Goal: Communication & Community: Ask a question

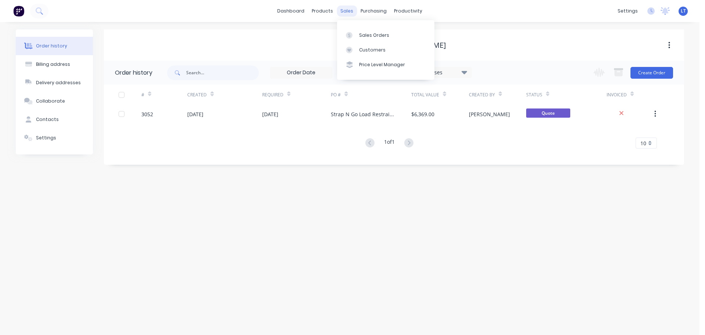
click at [343, 9] on div "sales" at bounding box center [347, 11] width 20 height 11
click at [365, 33] on div "Sales Orders" at bounding box center [374, 35] width 30 height 7
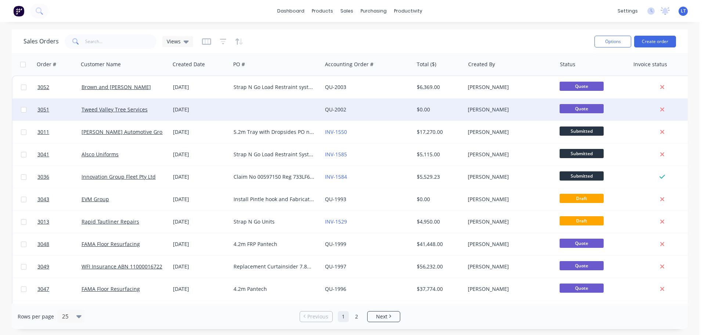
click at [260, 108] on div at bounding box center [276, 109] width 91 height 22
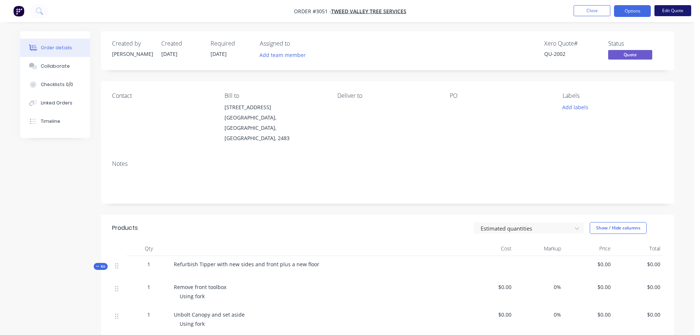
click at [671, 9] on button "Edit Quote" at bounding box center [672, 10] width 37 height 11
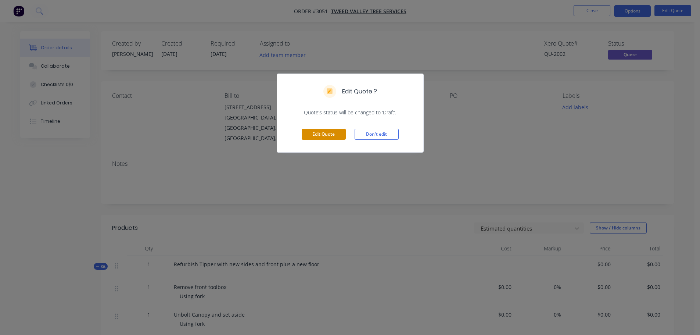
click at [327, 131] on button "Edit Quote" at bounding box center [324, 134] width 44 height 11
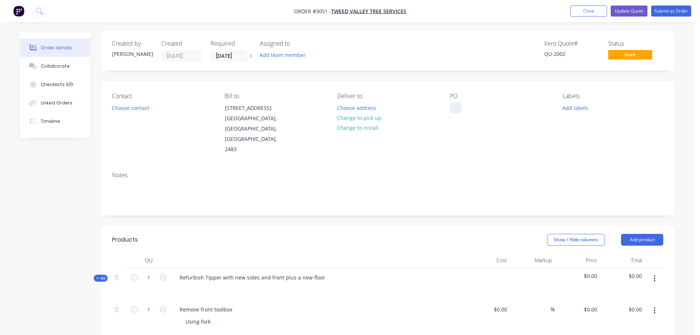
click at [453, 109] on div at bounding box center [456, 108] width 12 height 11
click at [624, 10] on button "Update Quote" at bounding box center [629, 11] width 37 height 11
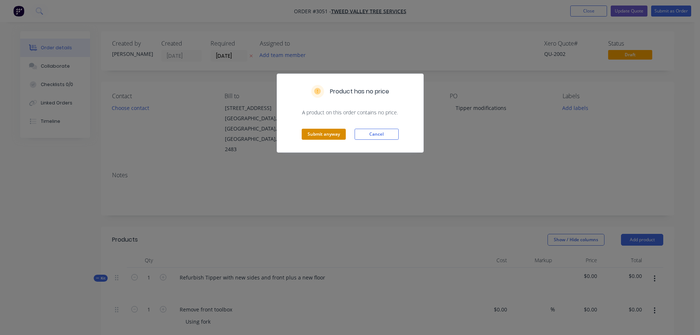
click at [324, 134] on button "Submit anyway" at bounding box center [324, 134] width 44 height 11
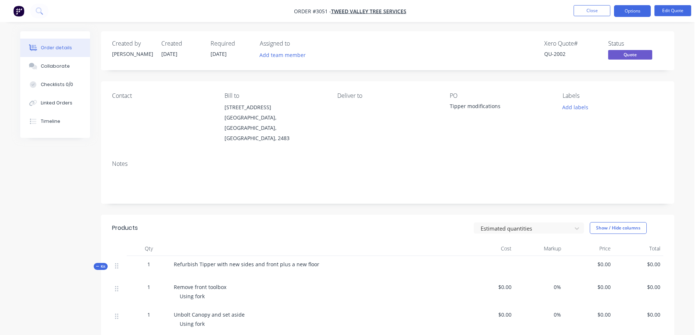
click at [650, 35] on div "Created by [PERSON_NAME] Created [DATE] Required [DATE] Assigned to Add team me…" at bounding box center [387, 50] width 573 height 39
click at [668, 9] on button "Edit Quote" at bounding box center [672, 10] width 37 height 11
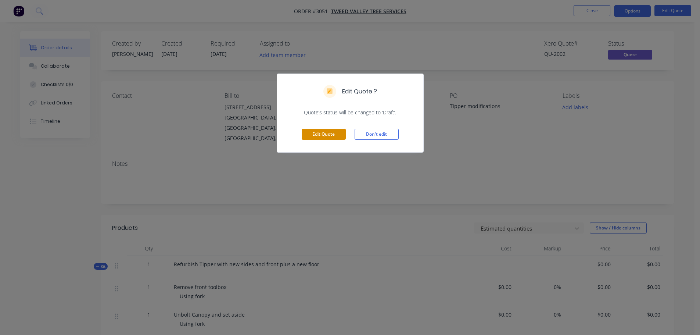
click at [317, 136] on button "Edit Quote" at bounding box center [324, 134] width 44 height 11
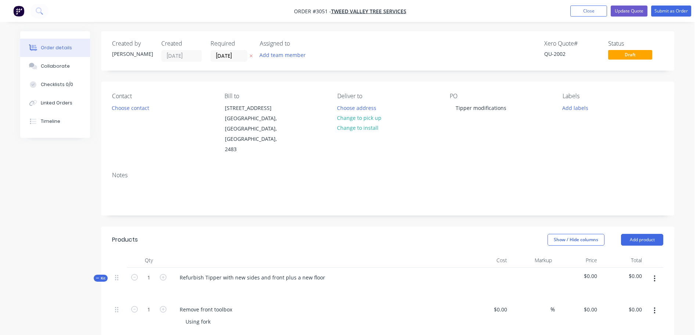
click at [558, 7] on nav "Order #3051 - Tweed Valley Tree Services Add product Close Update Quote Submit …" at bounding box center [350, 11] width 700 height 22
click at [18, 10] on img "button" at bounding box center [18, 11] width 11 height 11
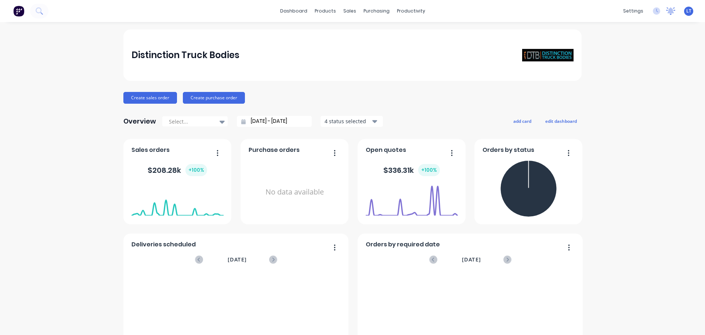
click at [668, 9] on icon at bounding box center [671, 10] width 7 height 6
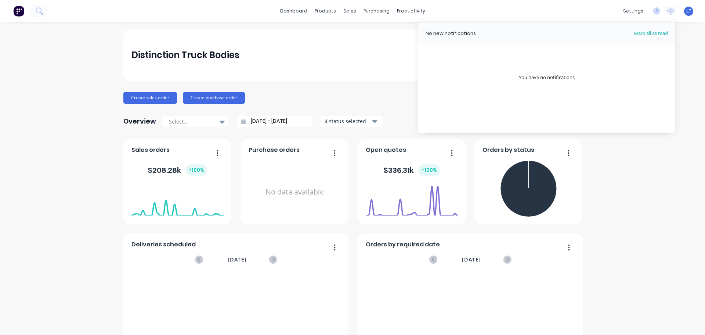
click at [584, 16] on div "dashboard products sales purchasing productivity dashboard products Product Cat…" at bounding box center [352, 11] width 705 height 22
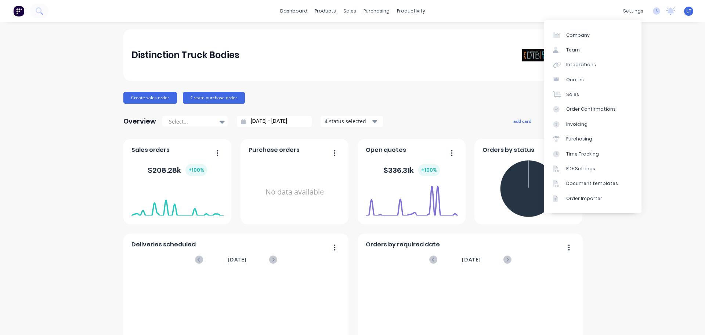
click at [664, 178] on div "Distinction Truck Bodies Create sales order Create purchase order Overview Sele…" at bounding box center [352, 221] width 705 height 384
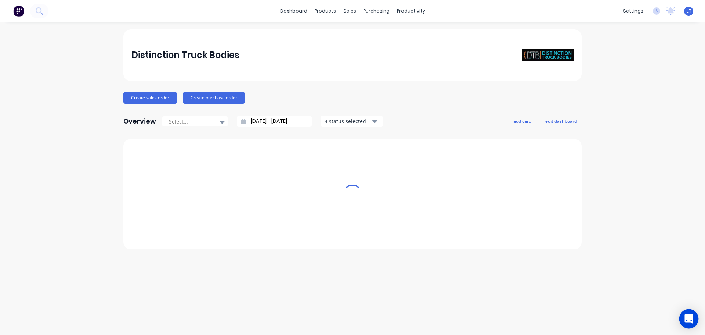
click at [685, 320] on icon "Open Intercom Messenger" at bounding box center [689, 319] width 10 height 10
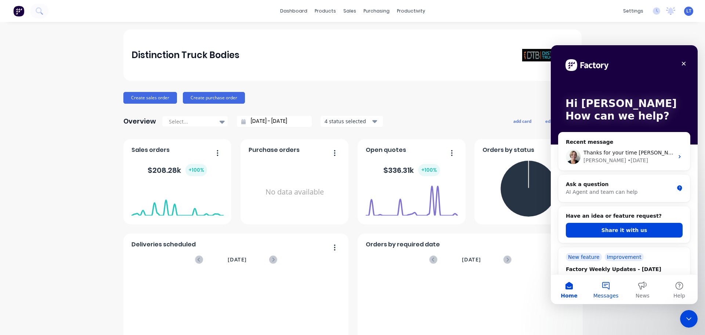
click at [609, 285] on button "Messages" at bounding box center [606, 288] width 37 height 29
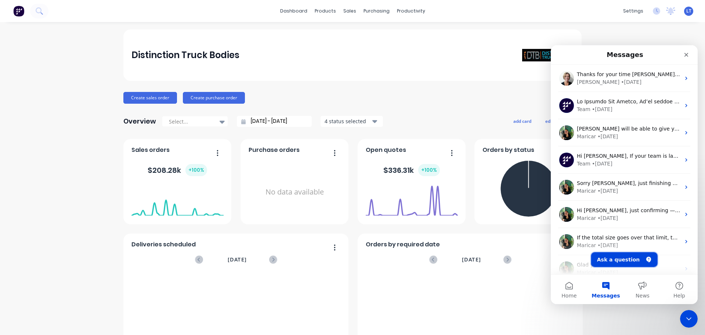
click at [618, 259] on button "Ask a question" at bounding box center [625, 259] width 67 height 15
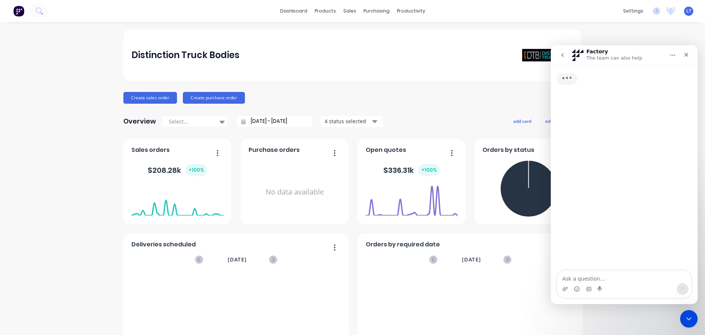
click at [618, 276] on textarea "Ask a question…" at bounding box center [624, 276] width 134 height 12
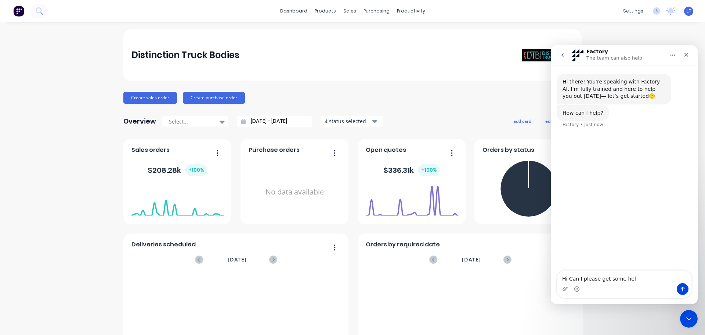
type textarea "Hi Can I please get some help"
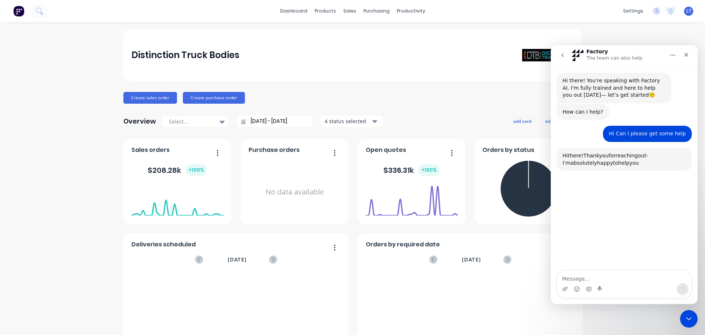
scroll to position [64, 0]
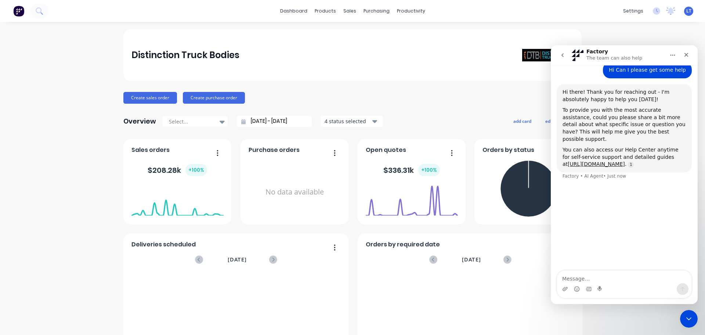
click at [615, 277] on textarea "Message…" at bounding box center [624, 276] width 134 height 12
type textarea "Can I get a call please"
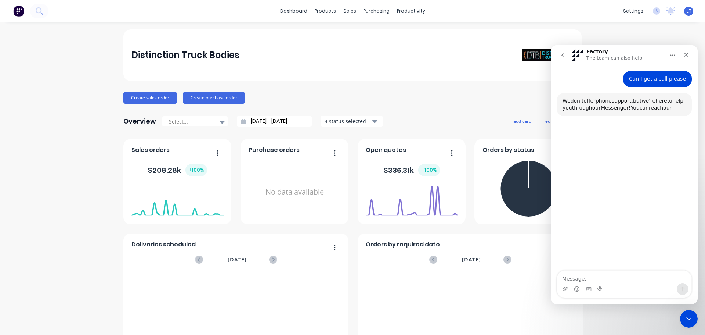
scroll to position [172, 0]
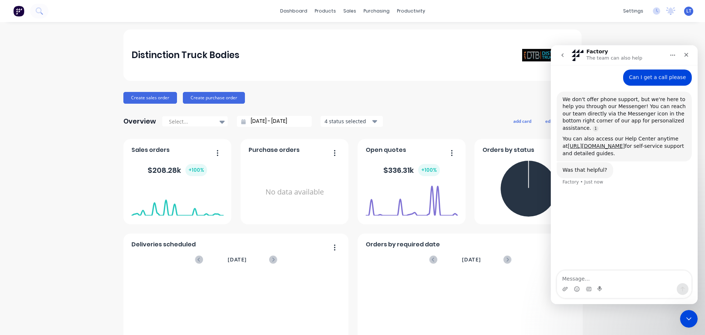
click at [584, 277] on textarea "Message…" at bounding box center [624, 276] width 134 height 12
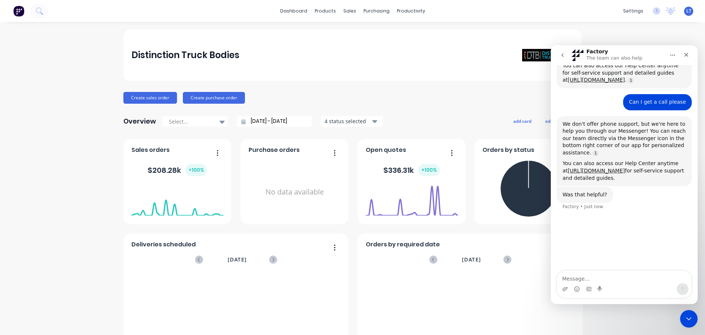
scroll to position [136, 0]
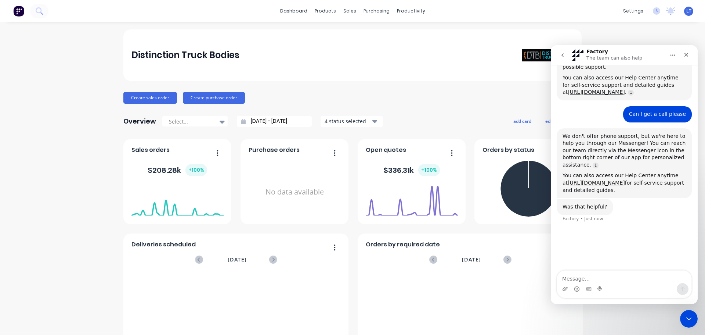
click at [578, 277] on textarea "Message…" at bounding box center [624, 276] width 134 height 12
type textarea "you do offer phone support"
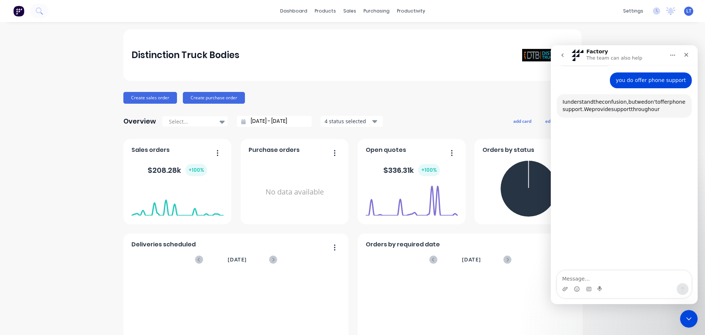
scroll to position [284, 0]
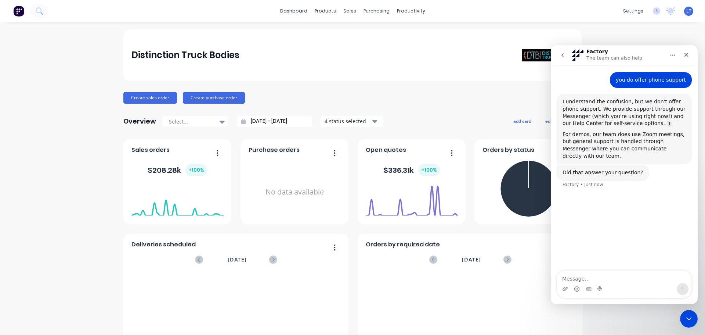
click at [607, 276] on textarea "Message…" at bounding box center [624, 276] width 134 height 12
type textarea "can i speak to a human please"
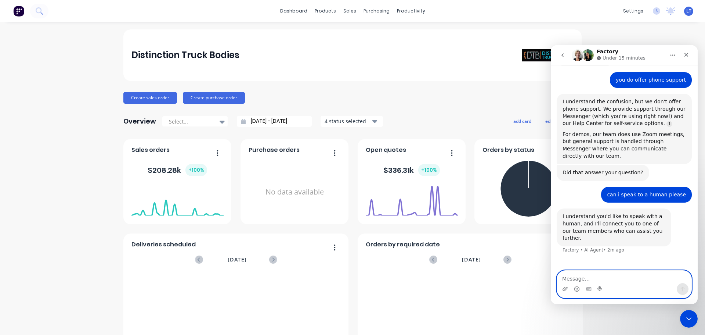
click at [580, 277] on textarea "Message…" at bounding box center [624, 276] width 134 height 12
type textarea "I dont like this AI"
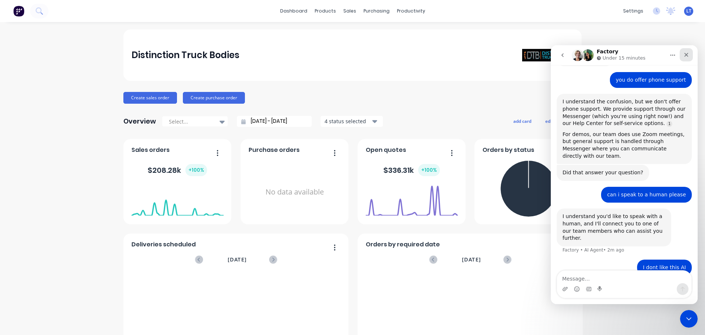
click at [687, 51] on div "Close" at bounding box center [686, 54] width 13 height 13
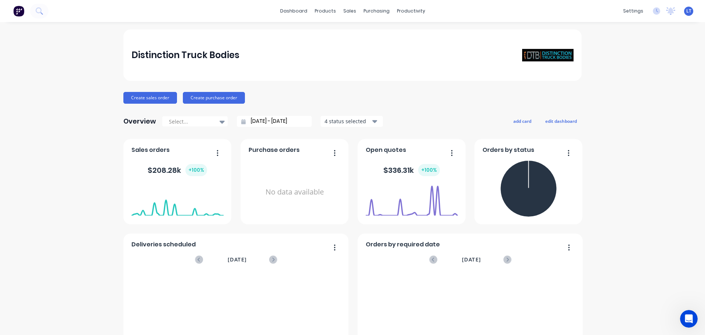
scroll to position [274, 0]
